Goal: Book appointment/travel/reservation

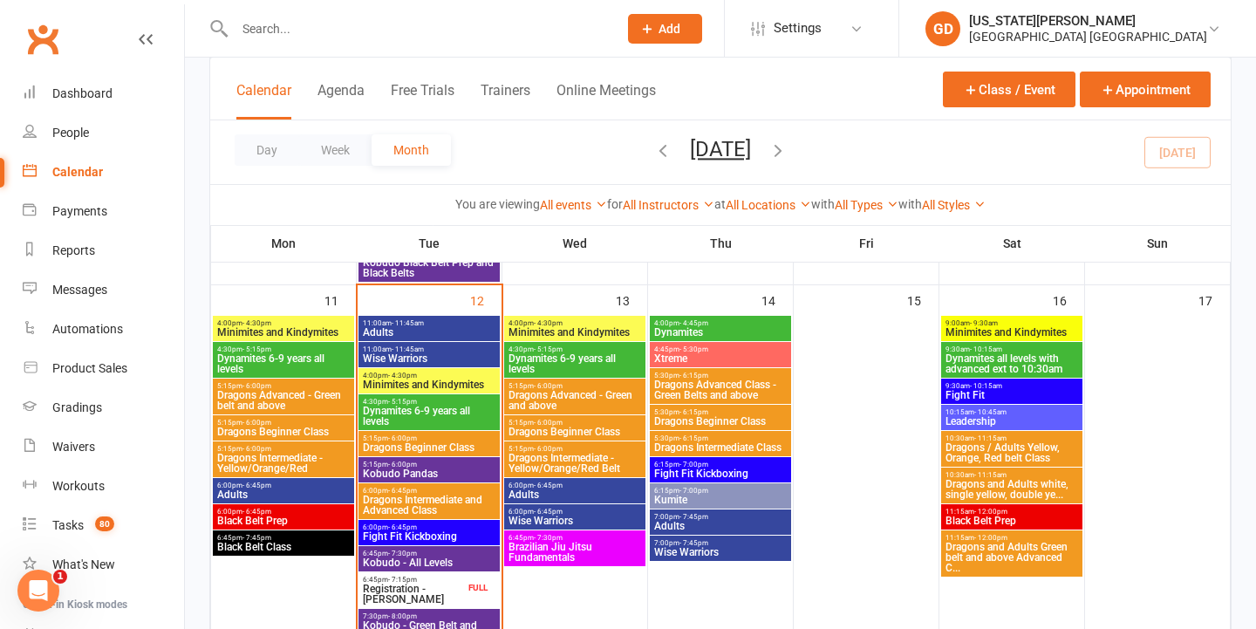
click at [430, 414] on span "Dynamites 6-9 years all levels" at bounding box center [429, 416] width 134 height 21
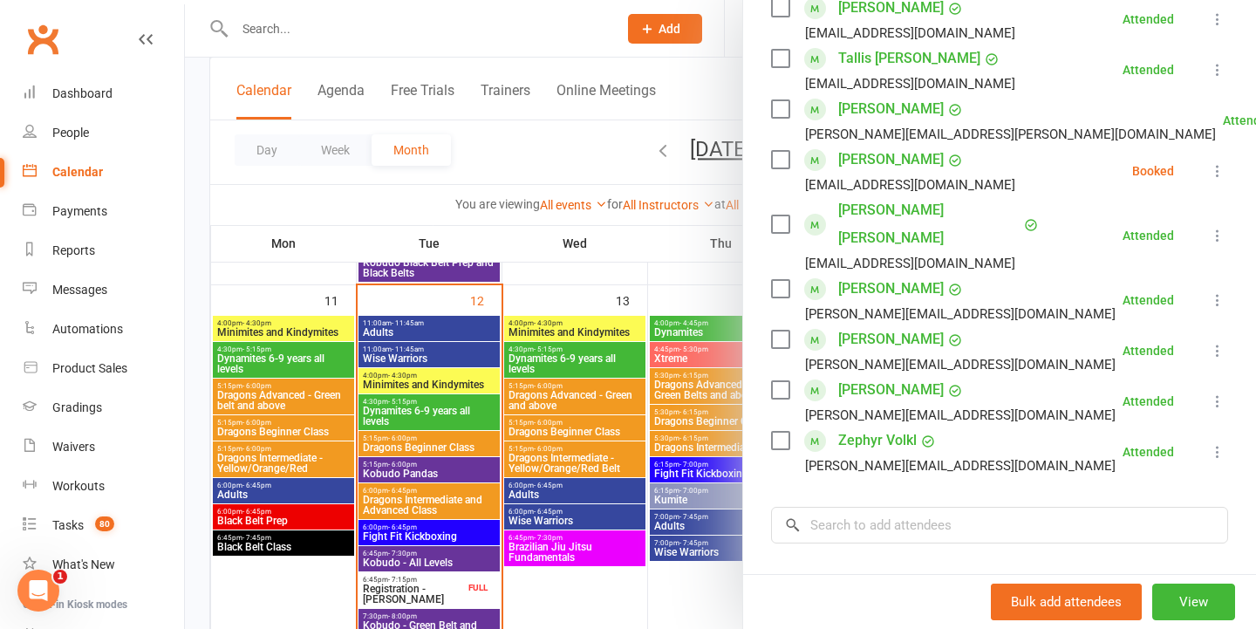
scroll to position [482, 0]
click at [550, 278] on div at bounding box center [720, 314] width 1071 height 629
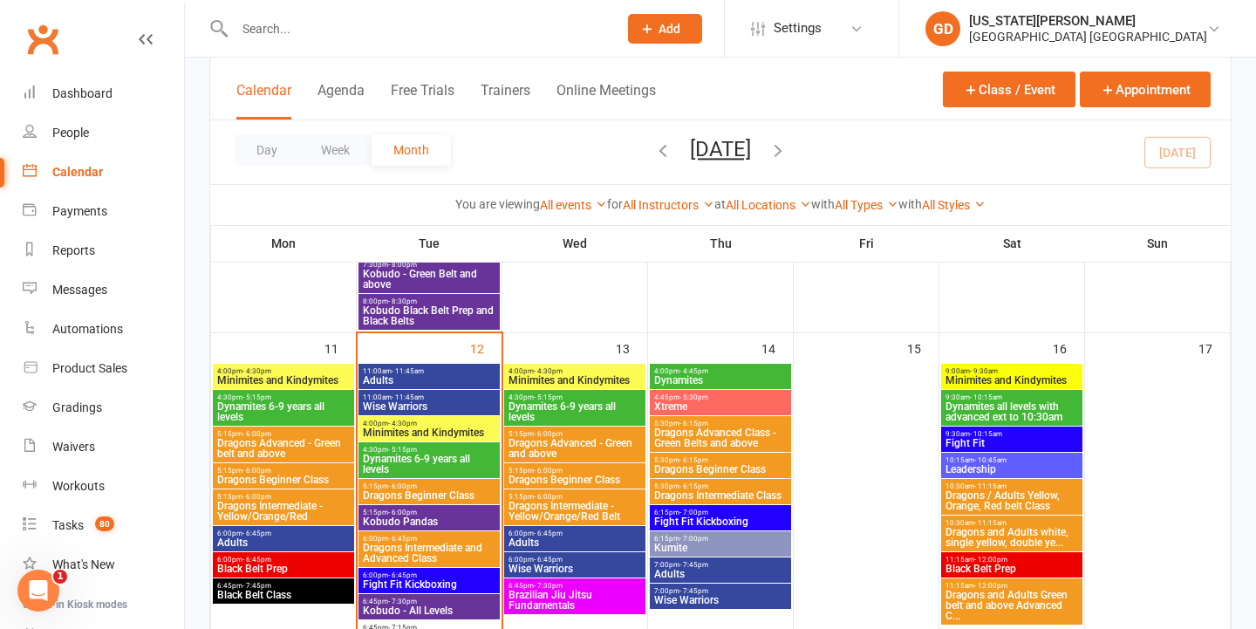
scroll to position [1013, 0]
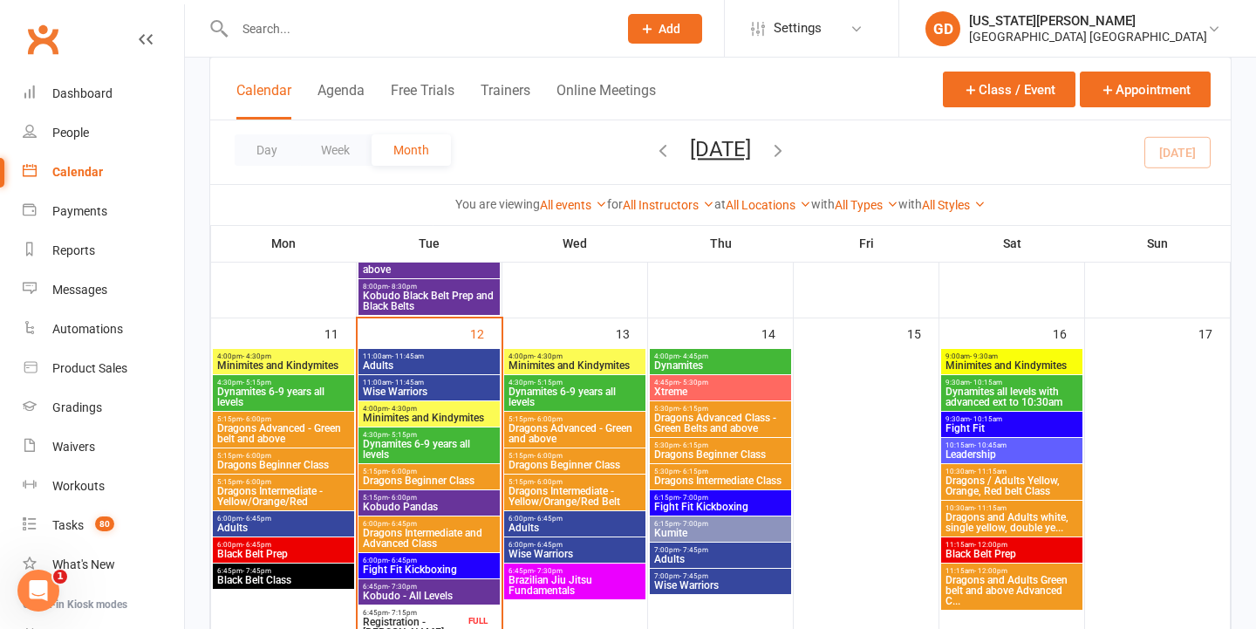
click at [425, 485] on span "Dragons Beginner Class" at bounding box center [429, 481] width 134 height 10
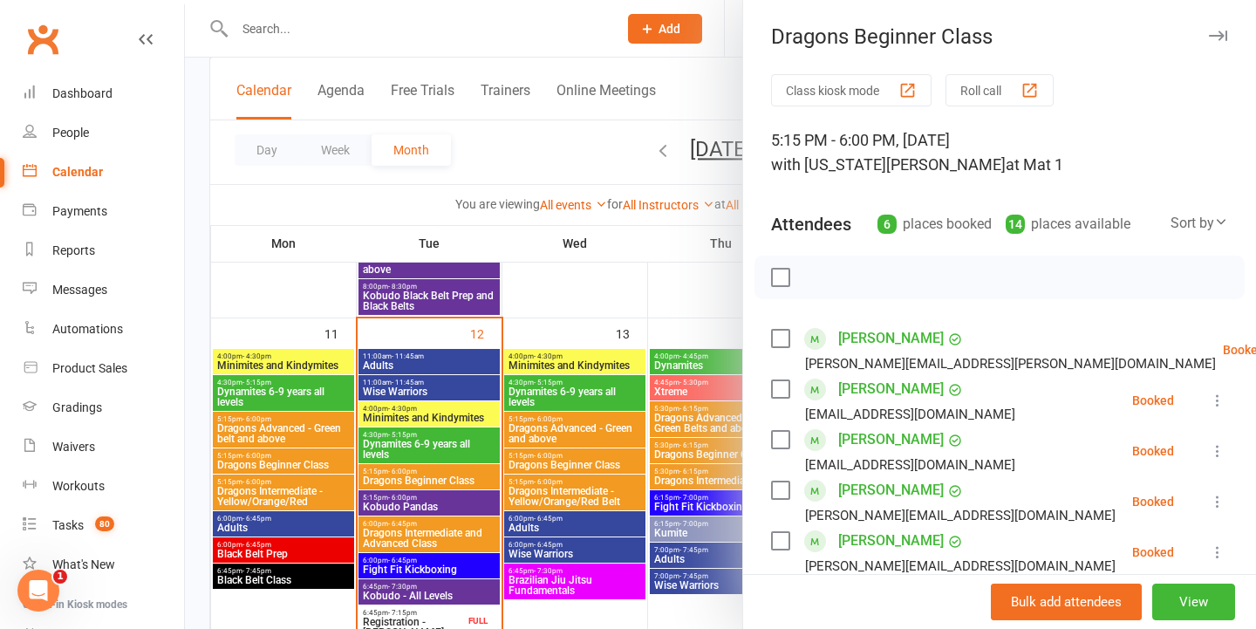
click at [510, 334] on div at bounding box center [720, 314] width 1071 height 629
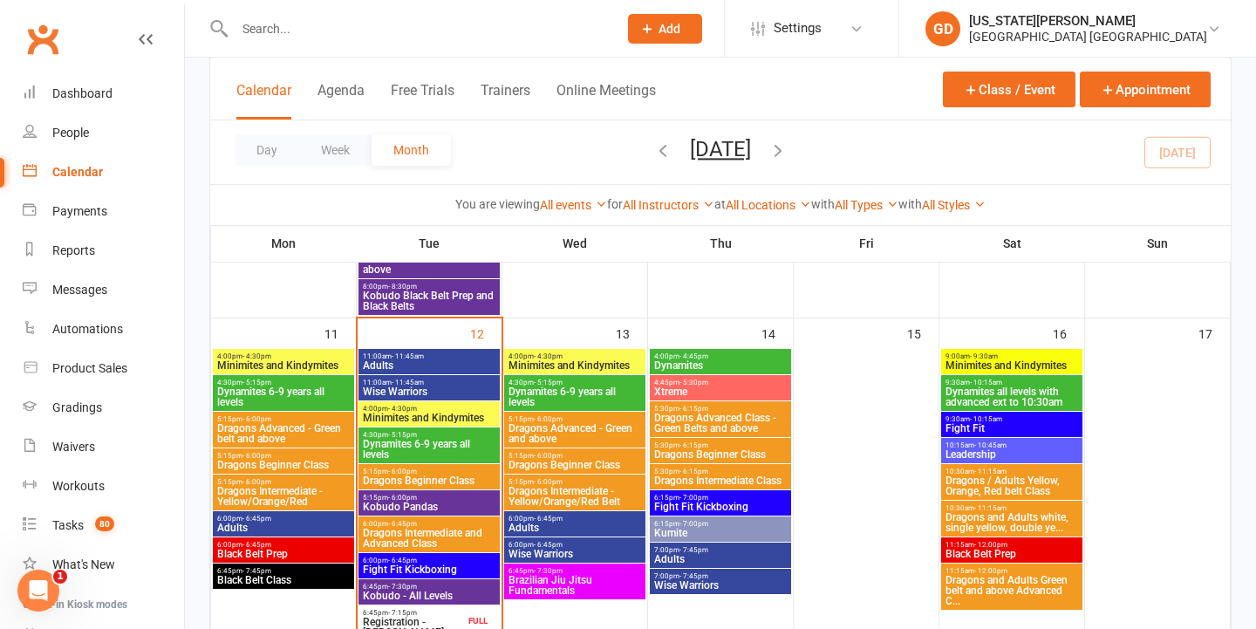
click at [434, 502] on span "Kobudo Pandas" at bounding box center [429, 507] width 134 height 10
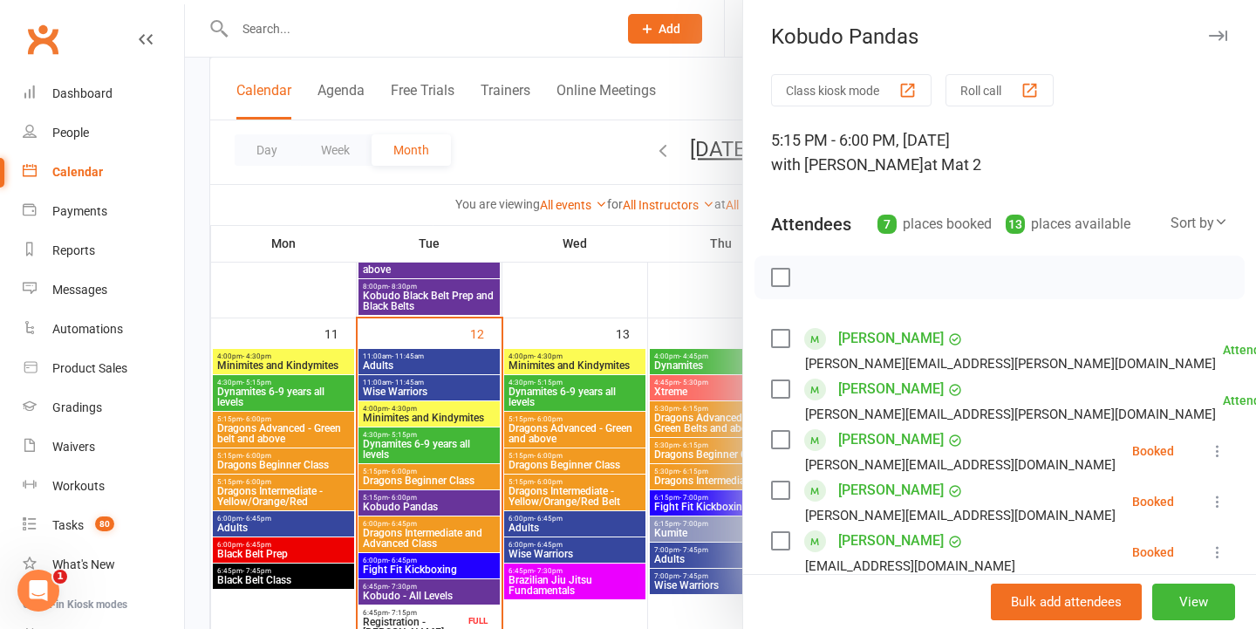
drag, startPoint x: 525, startPoint y: 349, endPoint x: 592, endPoint y: 376, distance: 71.6
click at [542, 351] on div at bounding box center [720, 314] width 1071 height 629
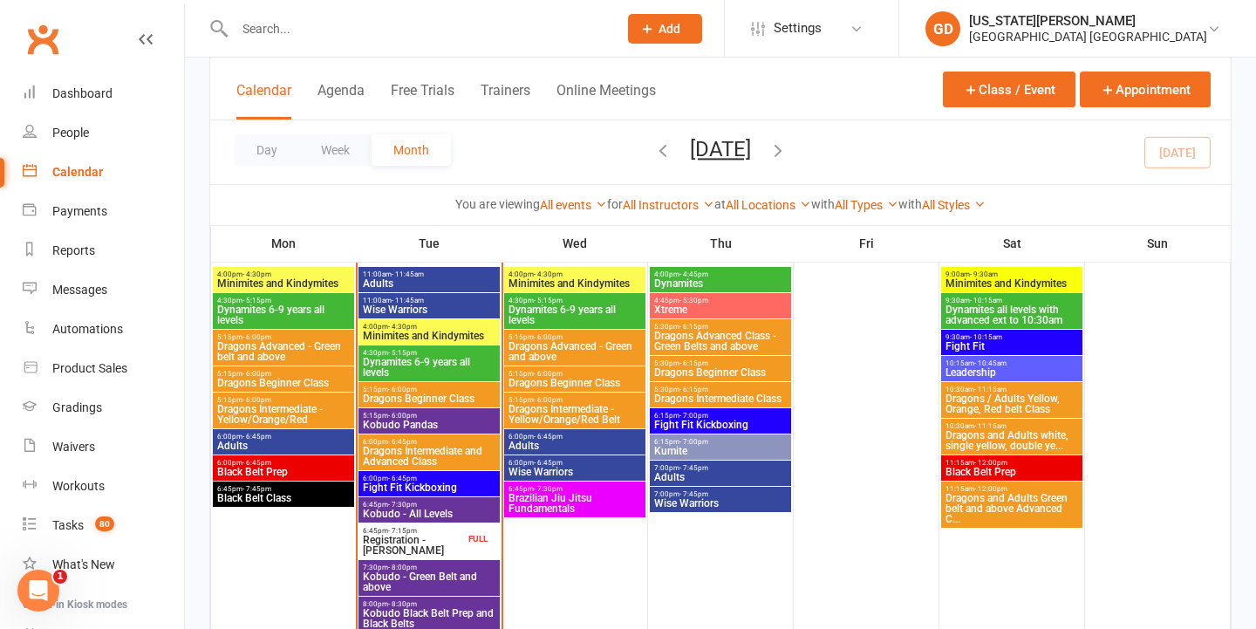
scroll to position [1093, 0]
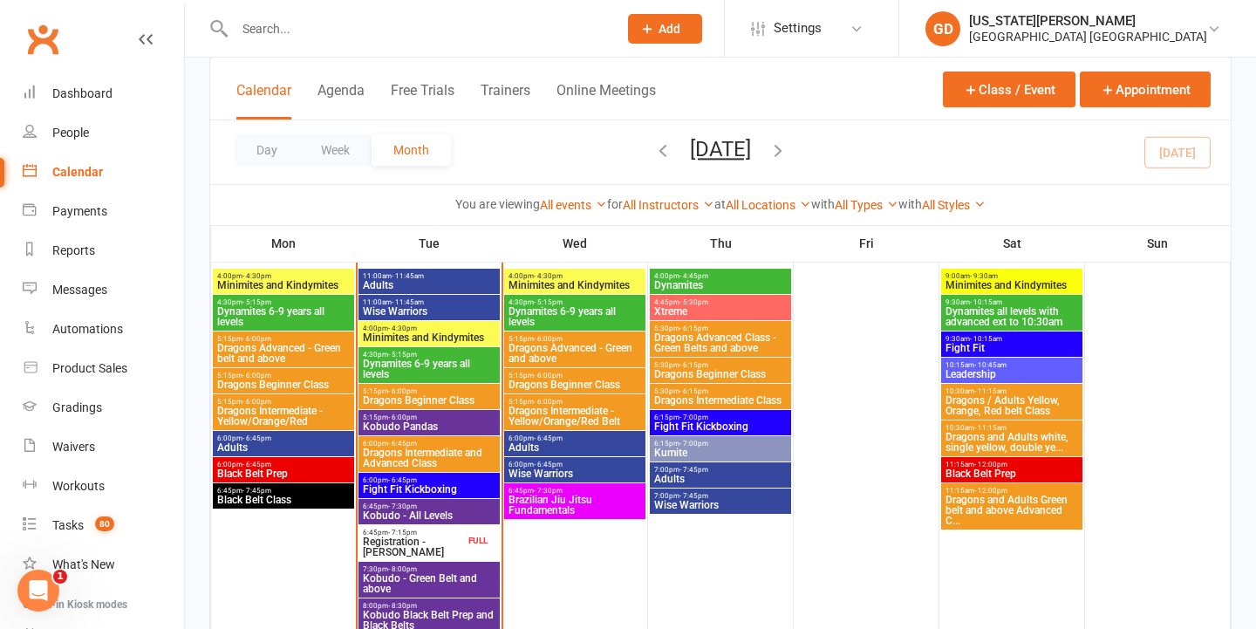
click at [406, 453] on span "Dragons Intermediate and Advanced Class" at bounding box center [429, 458] width 134 height 21
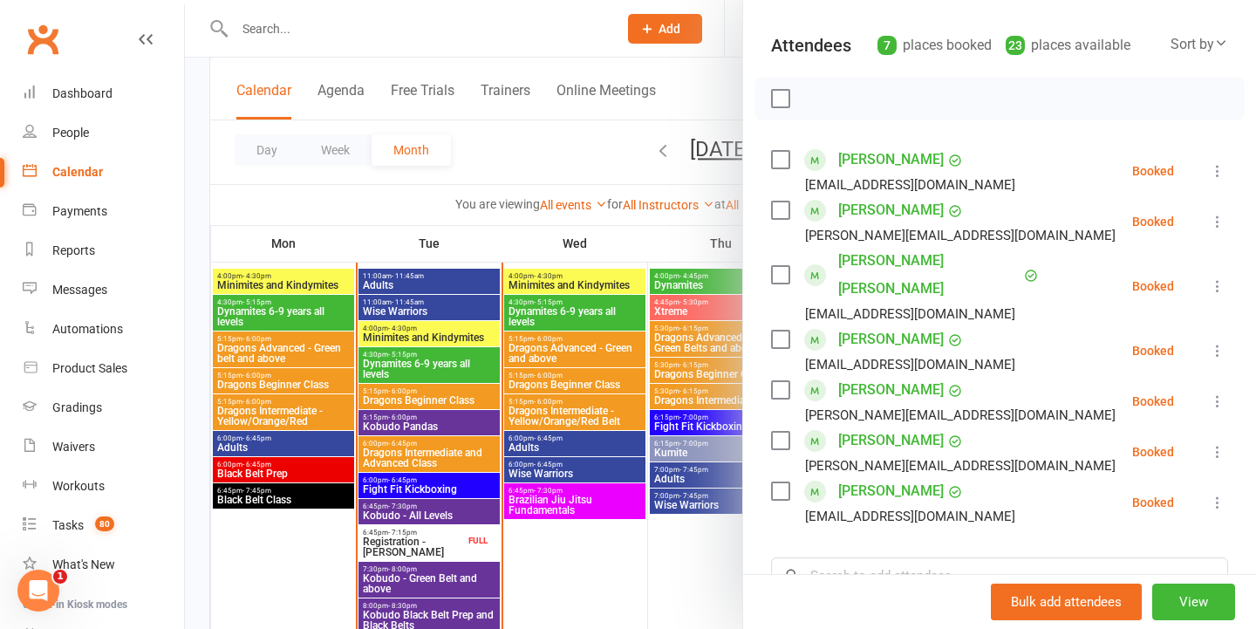
scroll to position [180, 0]
click at [571, 401] on div at bounding box center [720, 314] width 1071 height 629
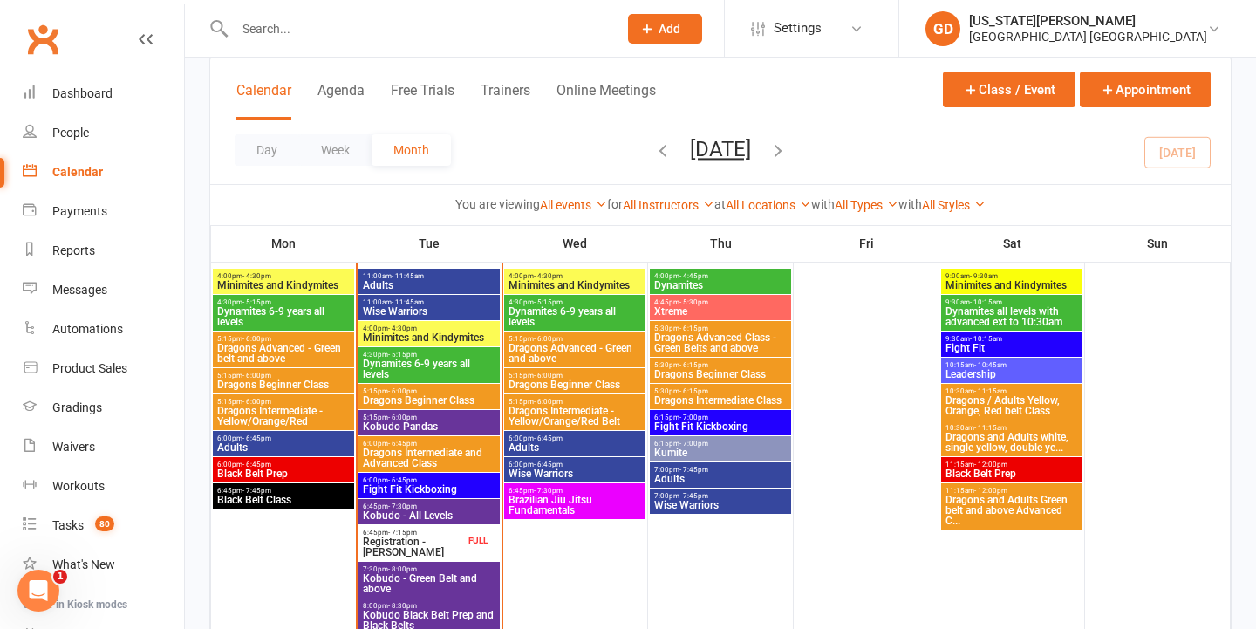
click at [434, 482] on span "6:00pm - 6:45pm" at bounding box center [429, 480] width 134 height 8
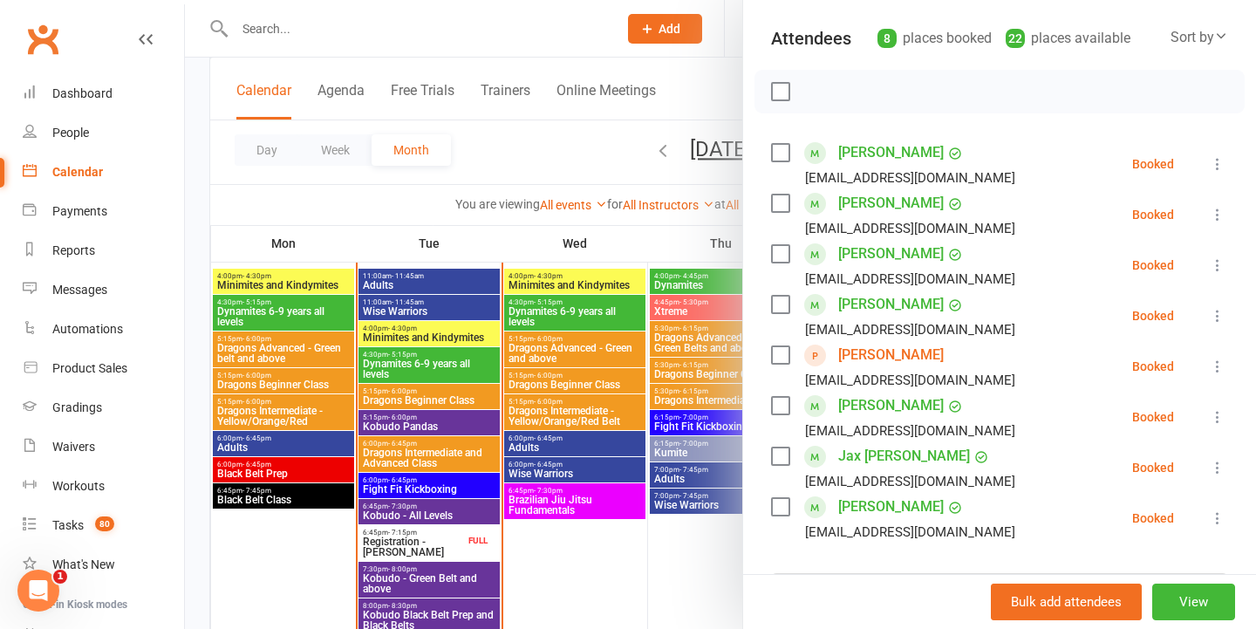
scroll to position [197, 0]
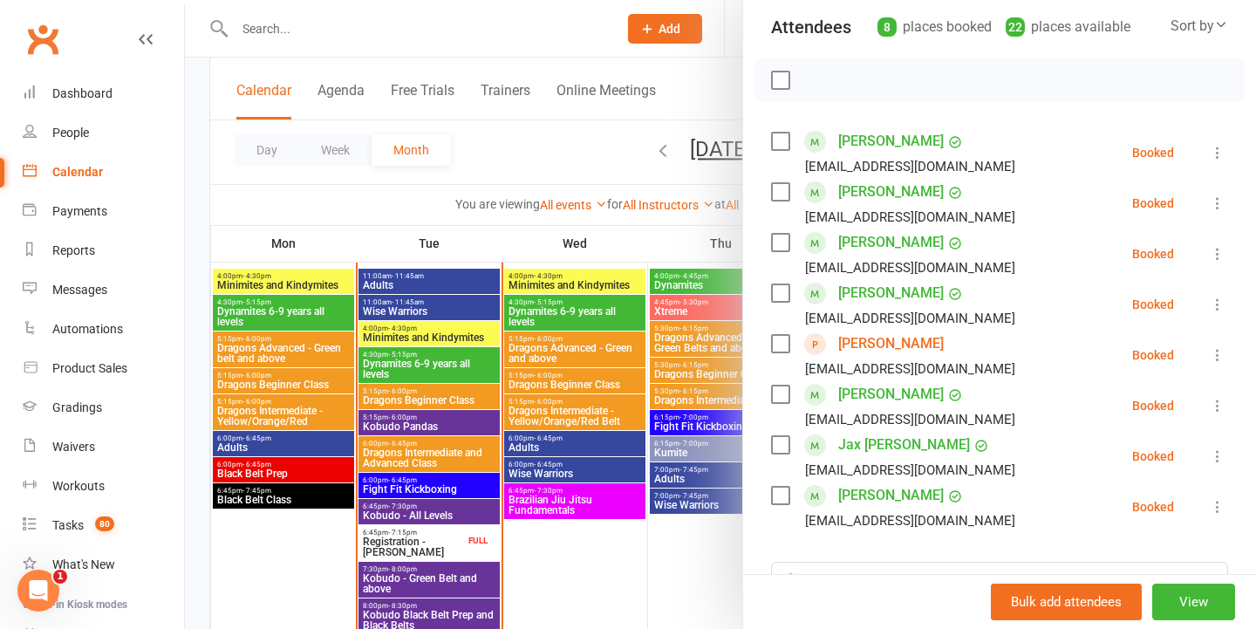
click at [623, 435] on div at bounding box center [720, 314] width 1071 height 629
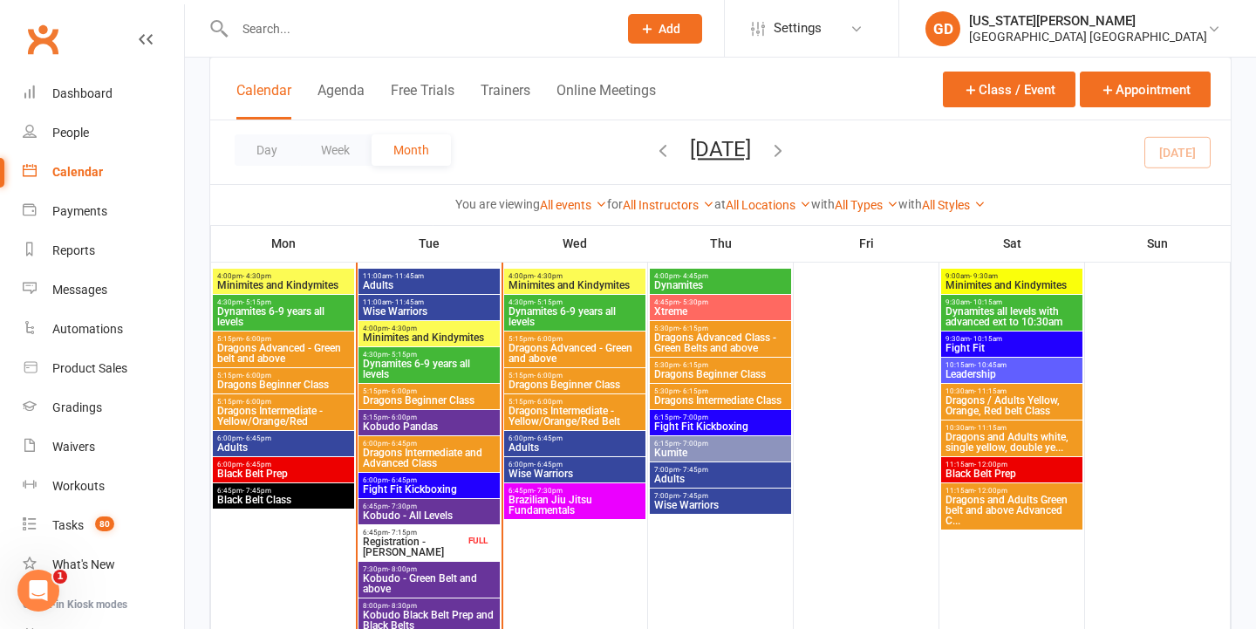
click at [449, 503] on span "6:45pm - 7:30pm" at bounding box center [429, 507] width 134 height 8
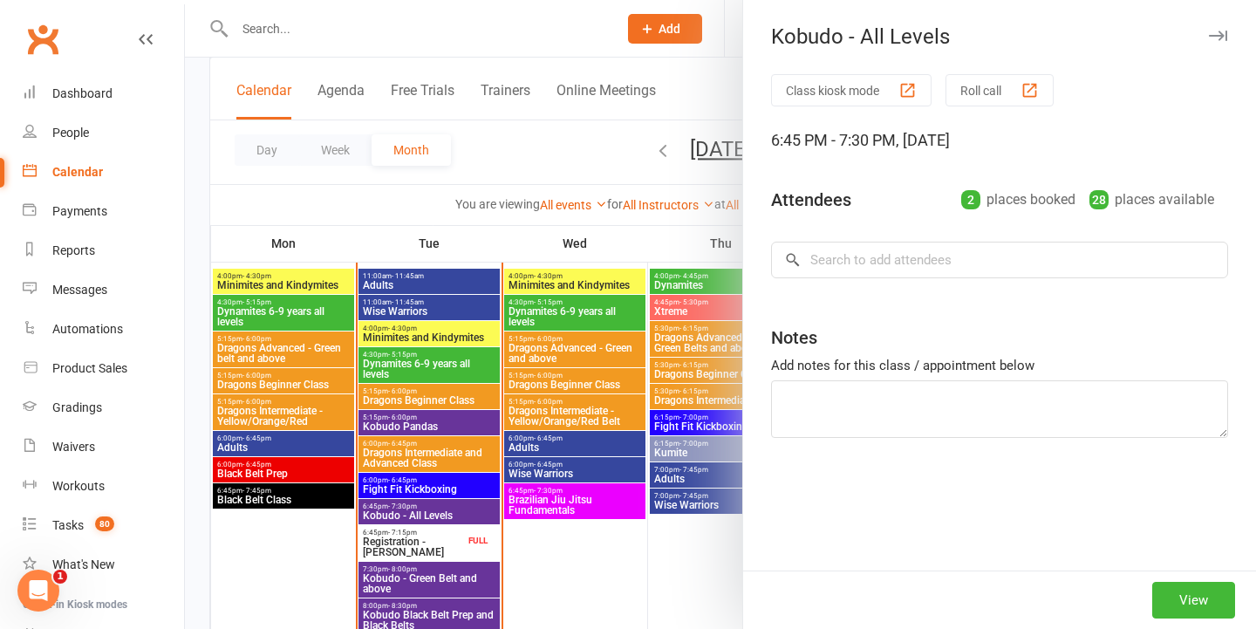
click at [537, 398] on div at bounding box center [720, 314] width 1071 height 629
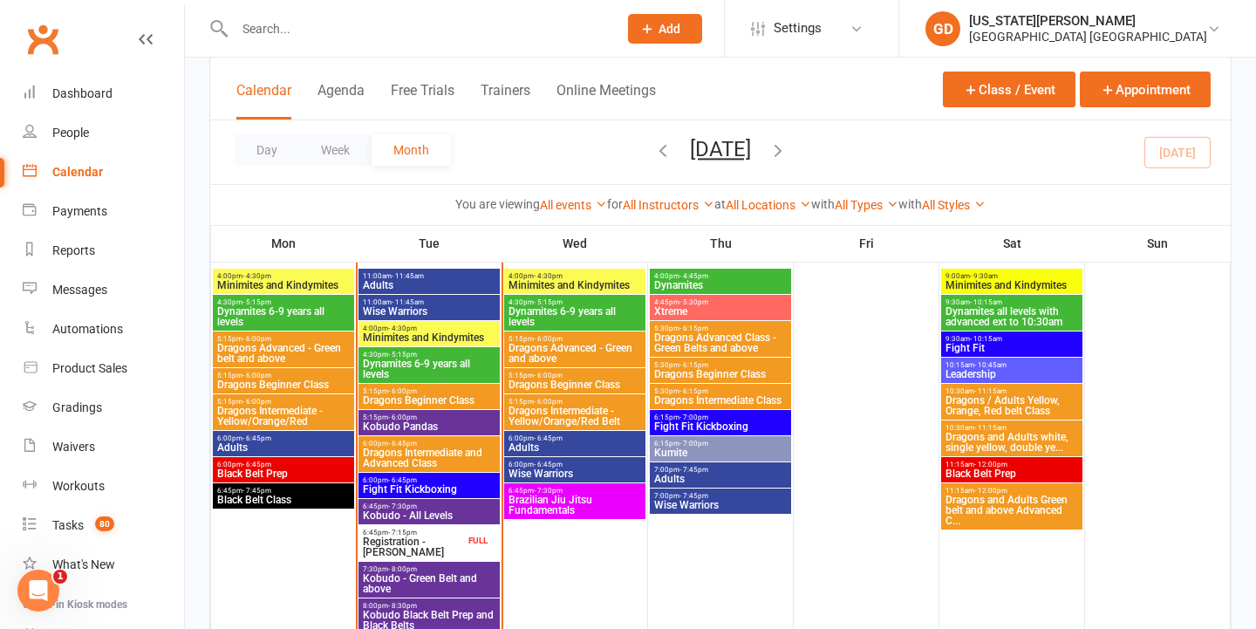
click at [424, 452] on span "Dragons Intermediate and Advanced Class" at bounding box center [429, 458] width 134 height 21
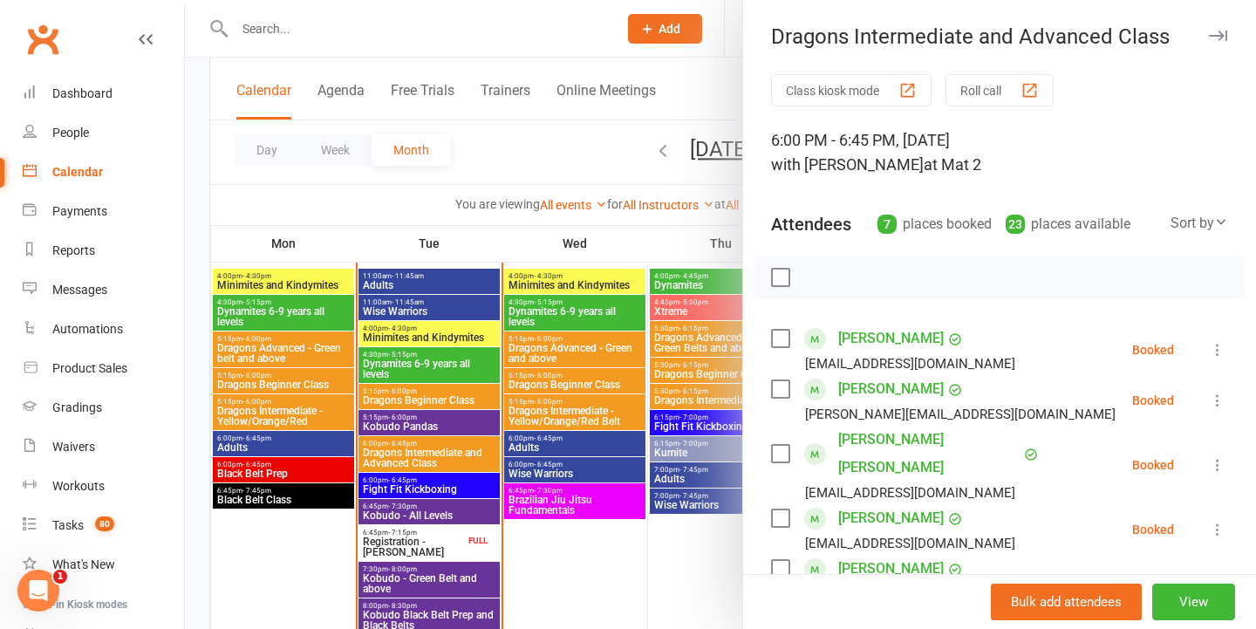
click at [593, 432] on div at bounding box center [720, 314] width 1071 height 629
